Goal: Find specific page/section: Find specific page/section

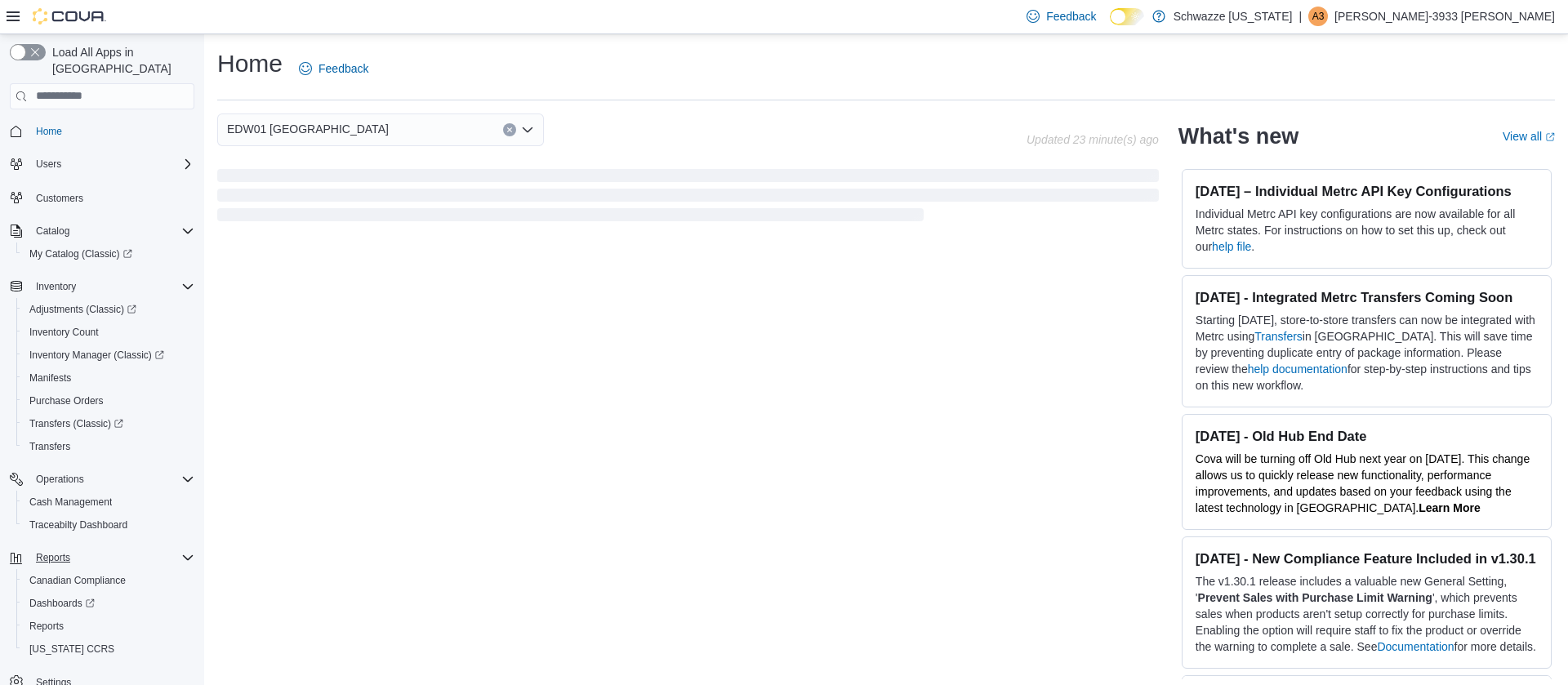
scroll to position [14, 0]
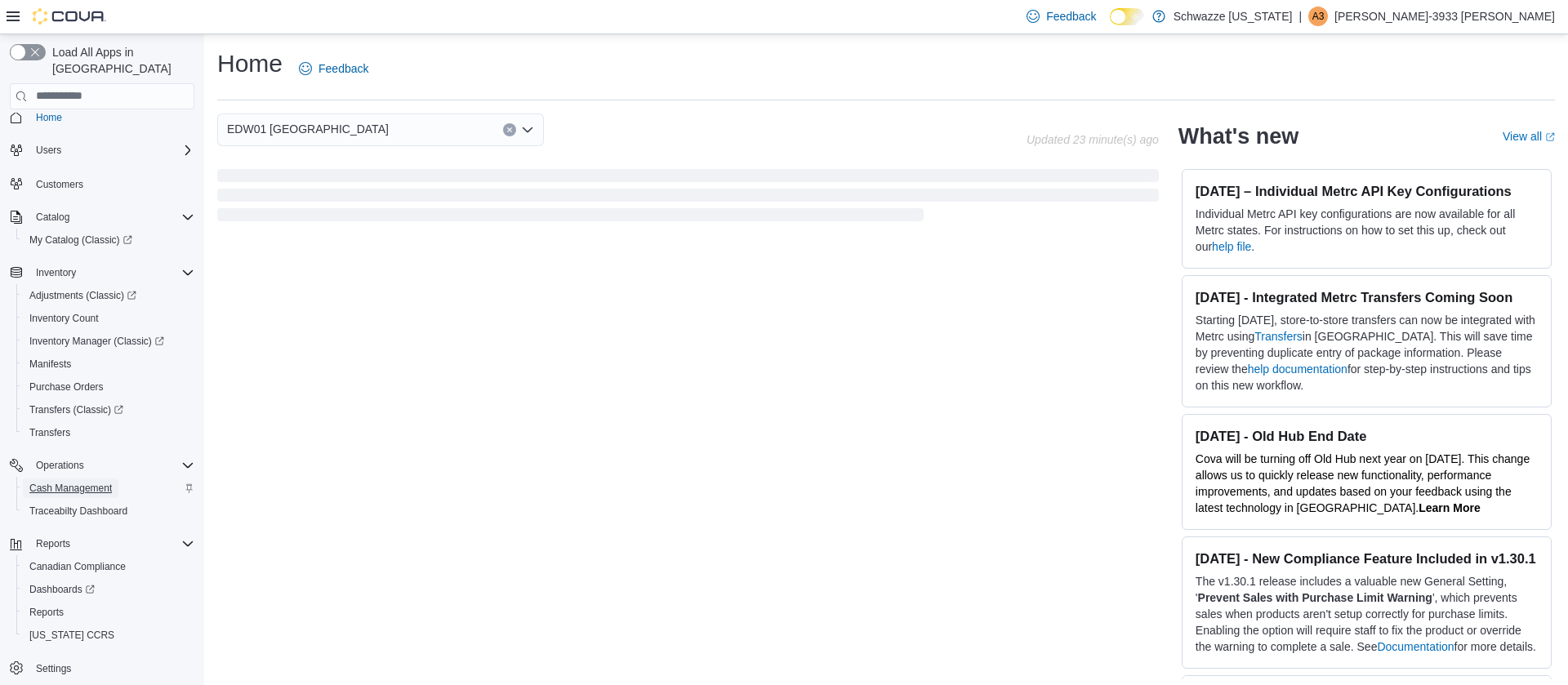
click at [66, 481] on span "Cash Management" at bounding box center [70, 488] width 82 height 13
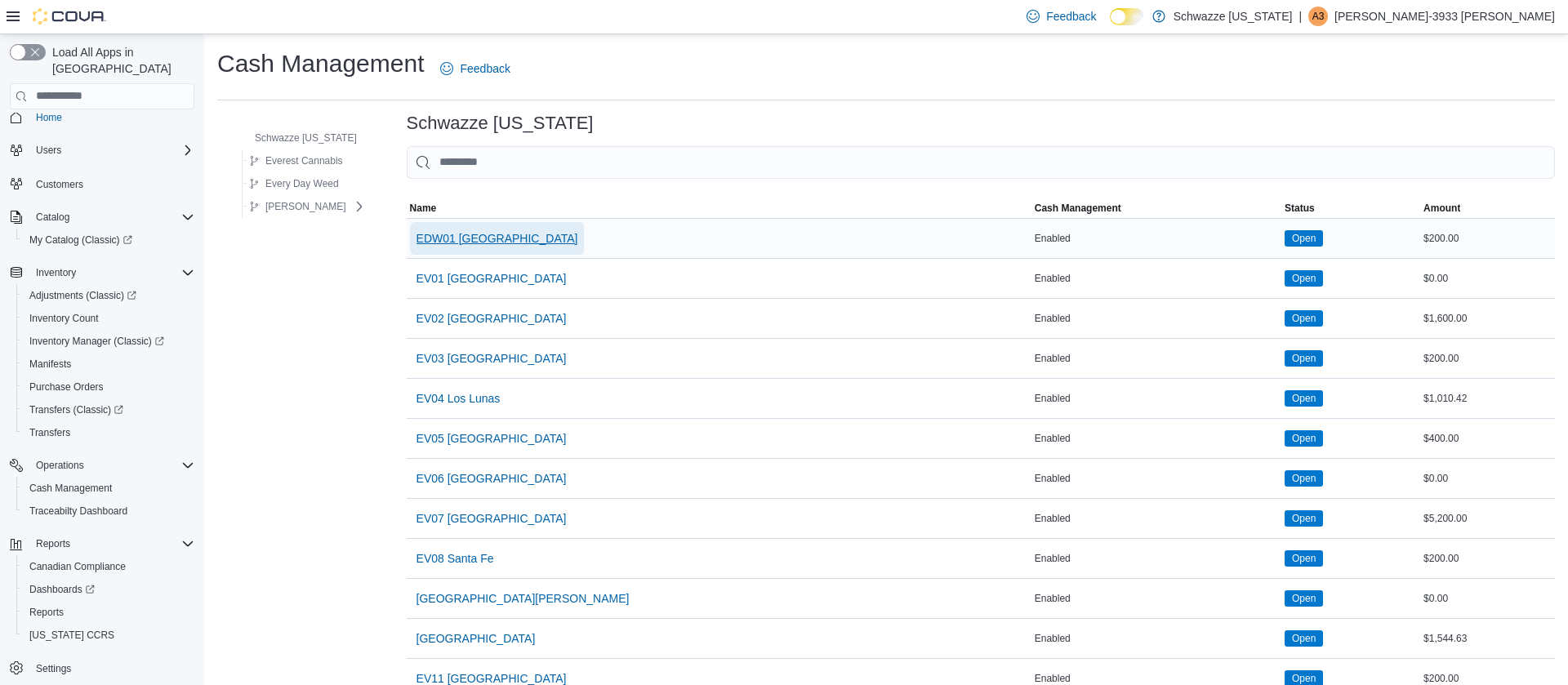
click at [482, 240] on span "EDW01 [GEOGRAPHIC_DATA]" at bounding box center [497, 238] width 162 height 16
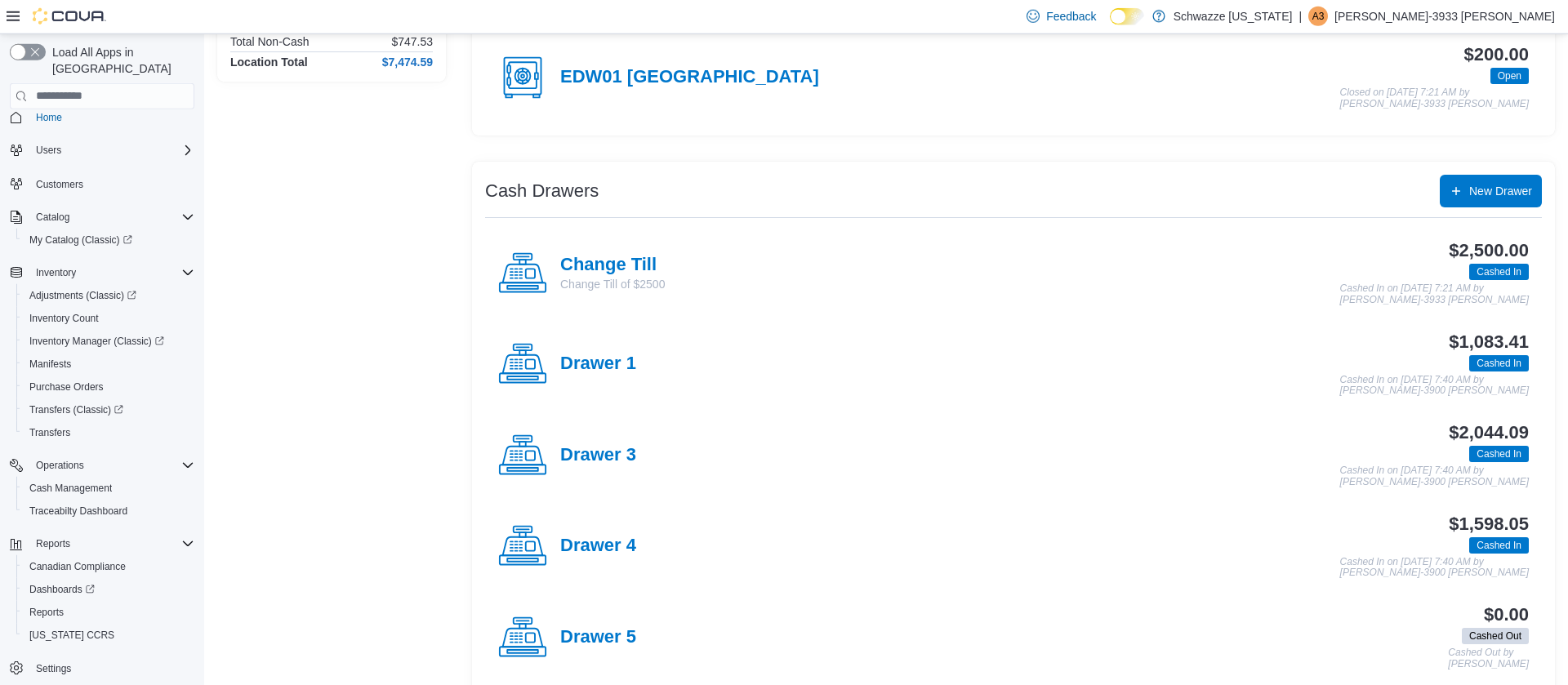
scroll to position [252, 0]
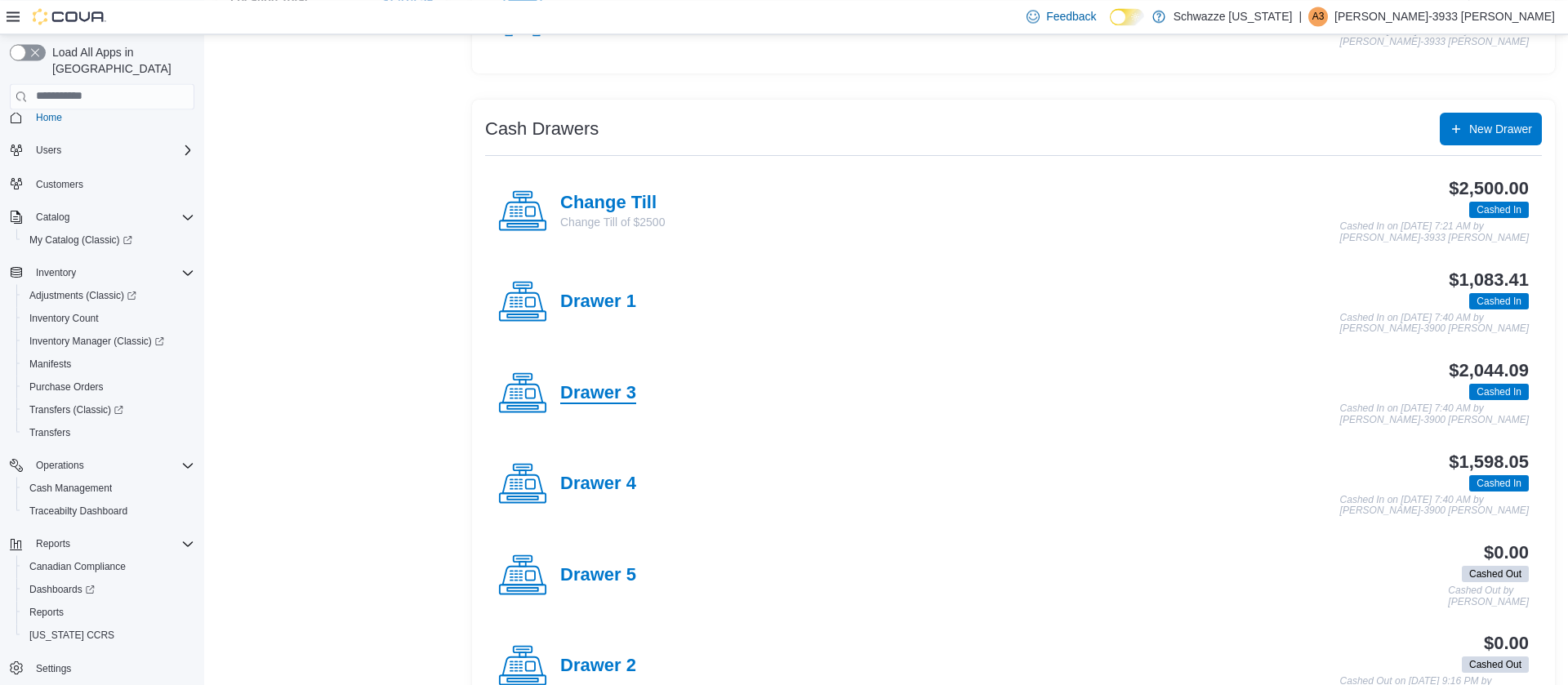
click at [593, 386] on h4 "Drawer 3" at bounding box center [598, 393] width 76 height 21
